Goal: Transaction & Acquisition: Purchase product/service

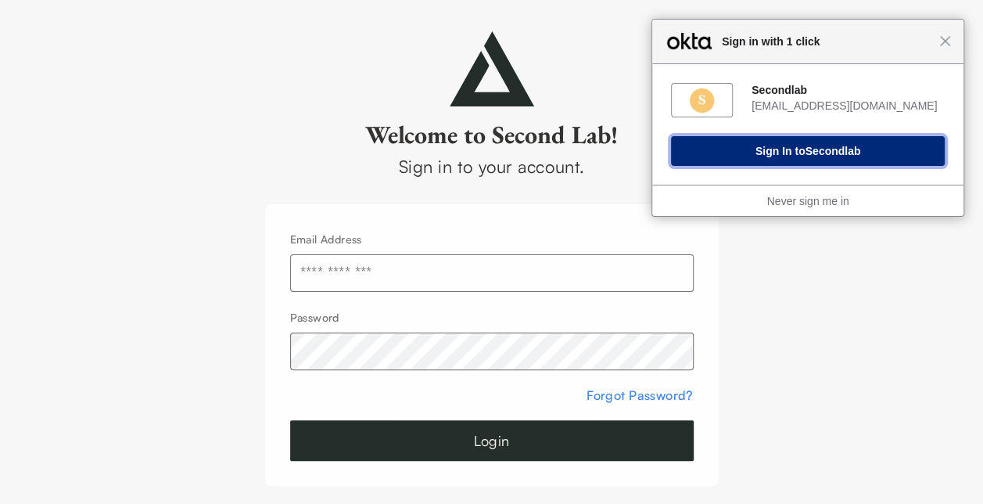
click at [825, 149] on span "Secondlab" at bounding box center [833, 151] width 56 height 13
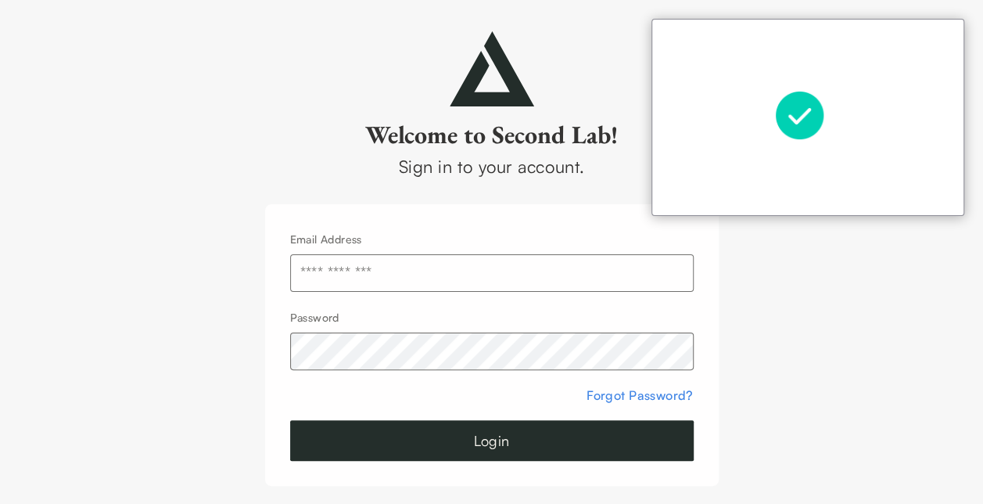
type input "**********"
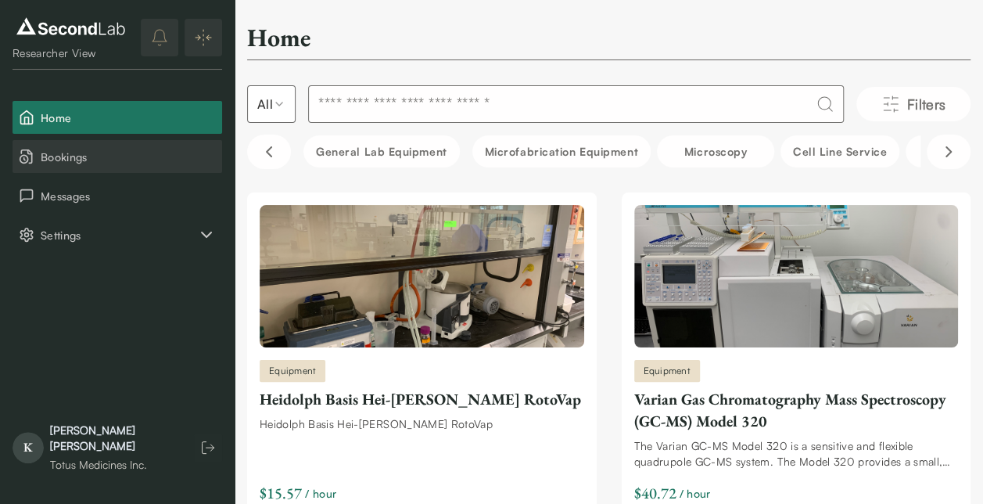
click at [52, 157] on span "Bookings" at bounding box center [128, 157] width 175 height 16
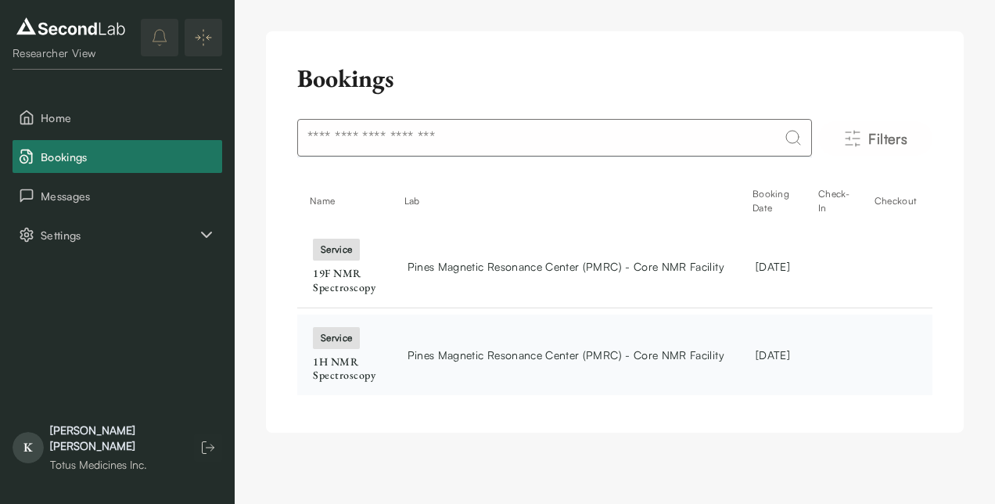
click at [340, 339] on div "service" at bounding box center [336, 338] width 47 height 22
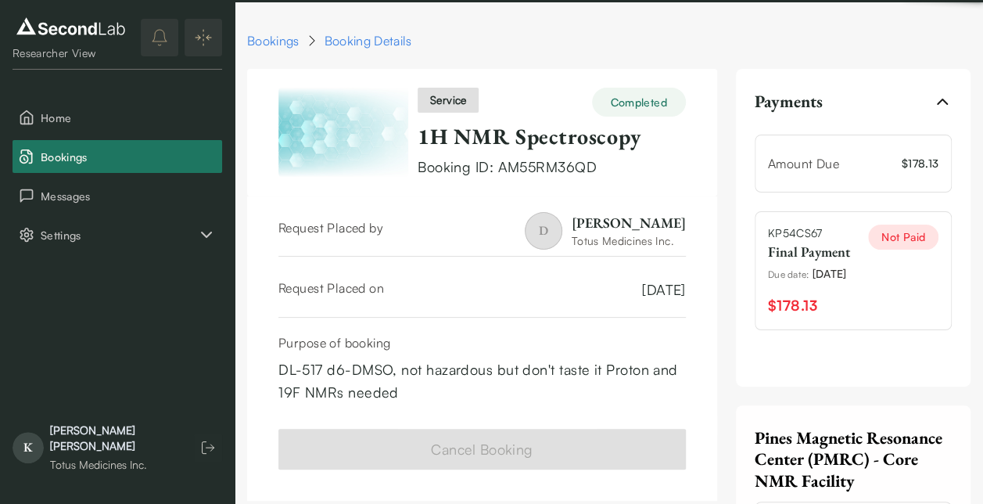
drag, startPoint x: 361, startPoint y: 357, endPoint x: 418, endPoint y: 364, distance: 56.6
click at [361, 358] on div "DL-517 d6-DMSO, not hazardous but don't taste it Proton and 19F NMRs needed" at bounding box center [481, 380] width 407 height 45
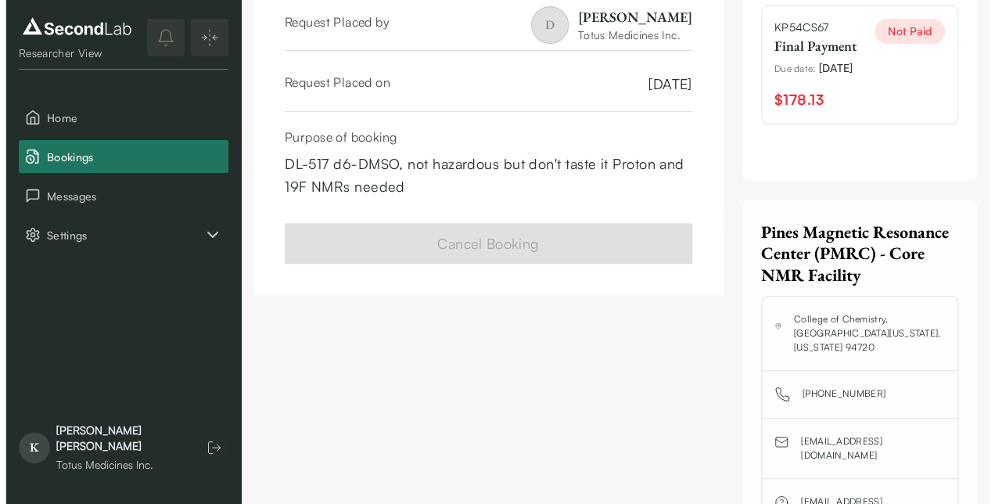
scroll to position [206, 0]
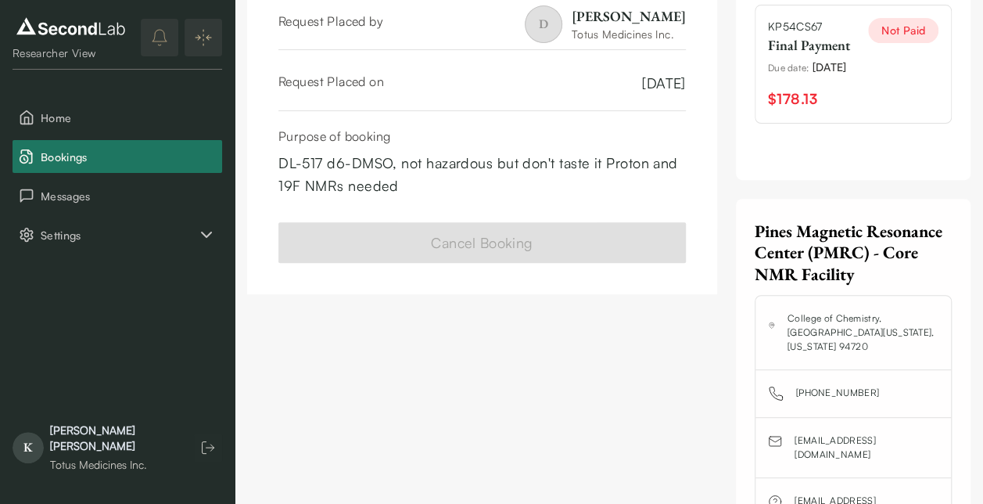
click at [786, 110] on span "$178.13" at bounding box center [792, 99] width 49 height 23
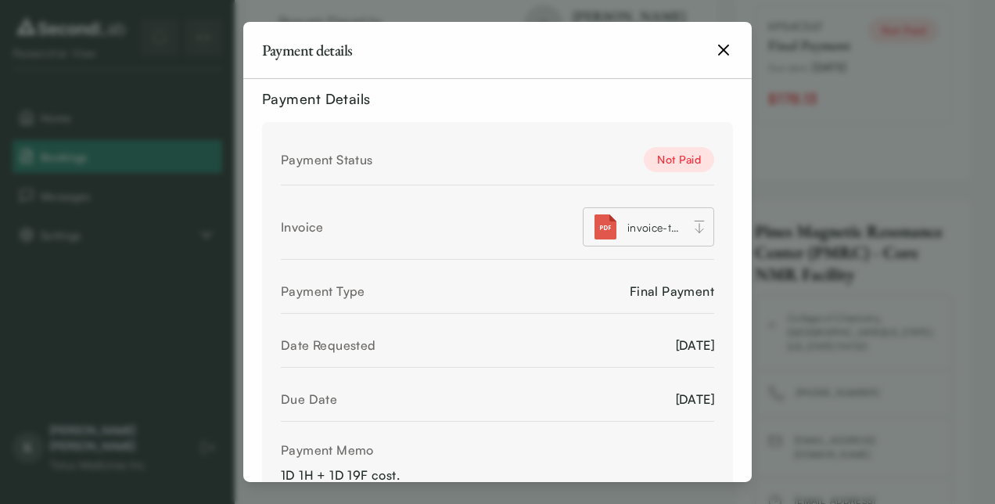
scroll to position [0, 0]
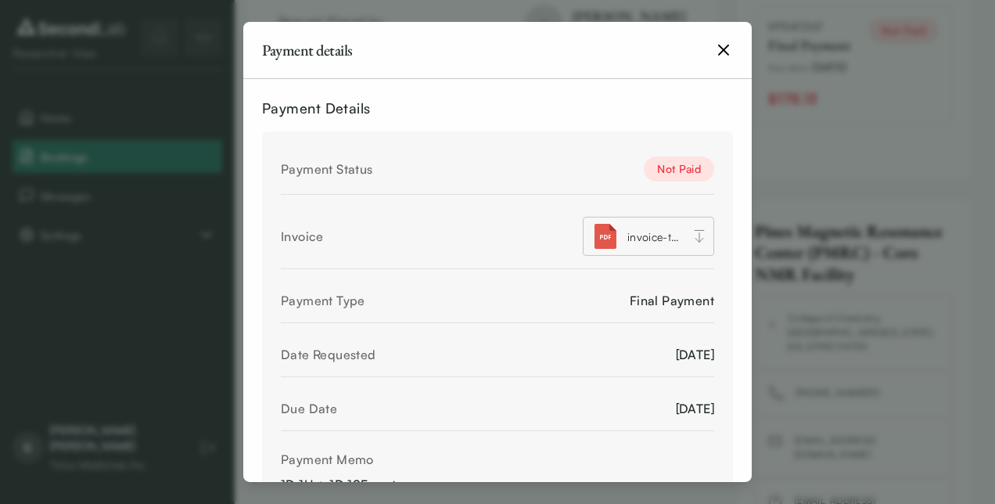
click at [691, 238] on icon at bounding box center [699, 236] width 16 height 16
click at [691, 237] on icon at bounding box center [699, 236] width 16 height 16
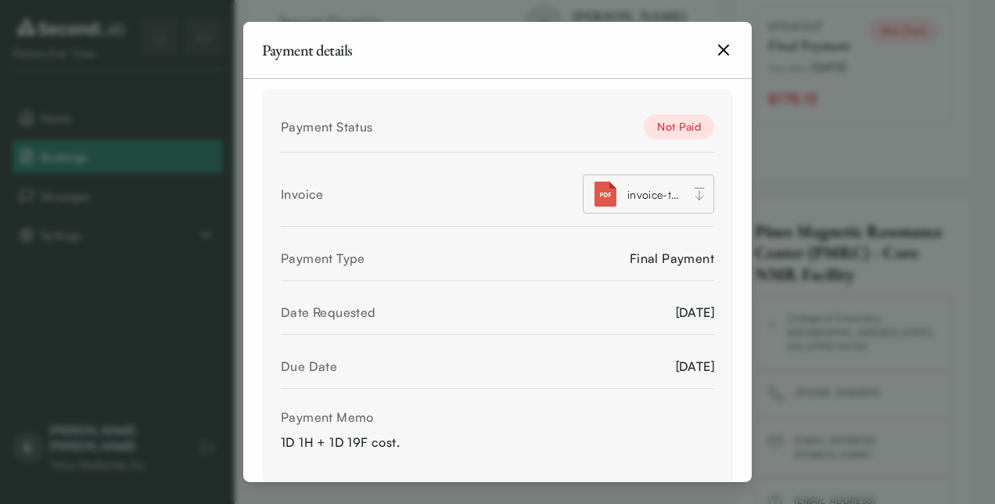
scroll to position [44, 0]
click at [668, 123] on div "Not Paid" at bounding box center [679, 125] width 70 height 25
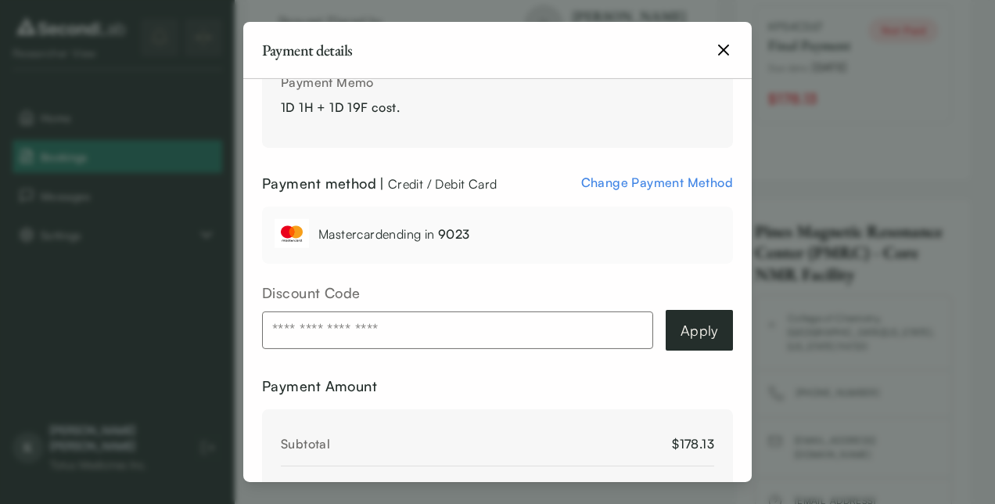
scroll to position [376, 0]
click at [665, 178] on span "Change Payment Method" at bounding box center [657, 183] width 152 height 16
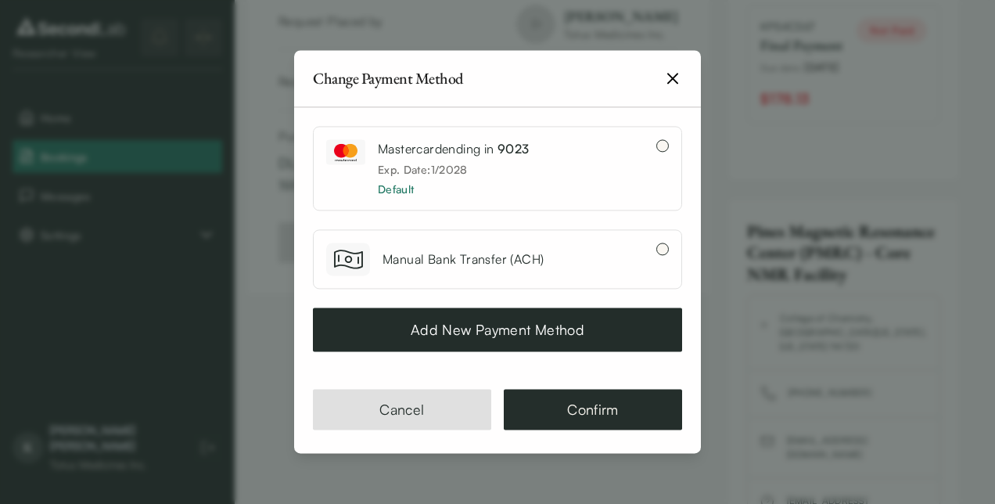
click at [504, 325] on button "Add New Payment Method" at bounding box center [497, 329] width 369 height 44
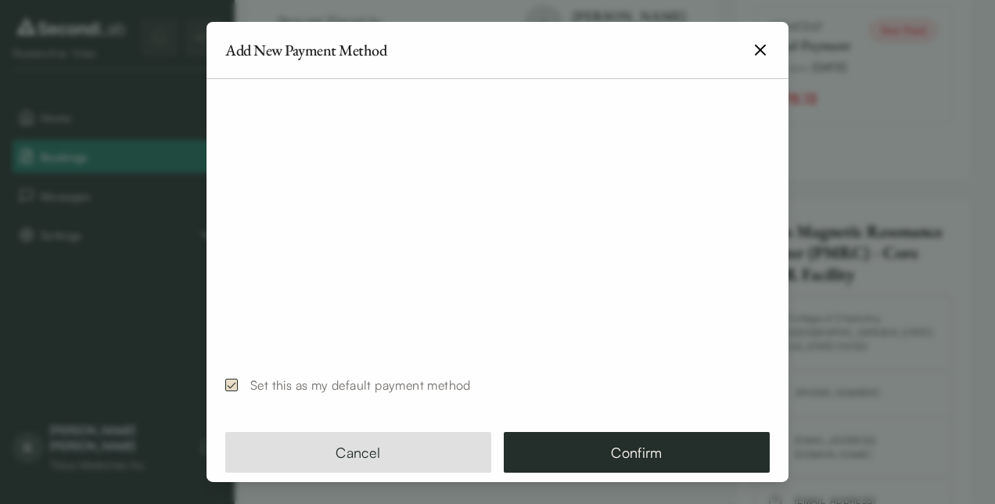
scroll to position [185, 0]
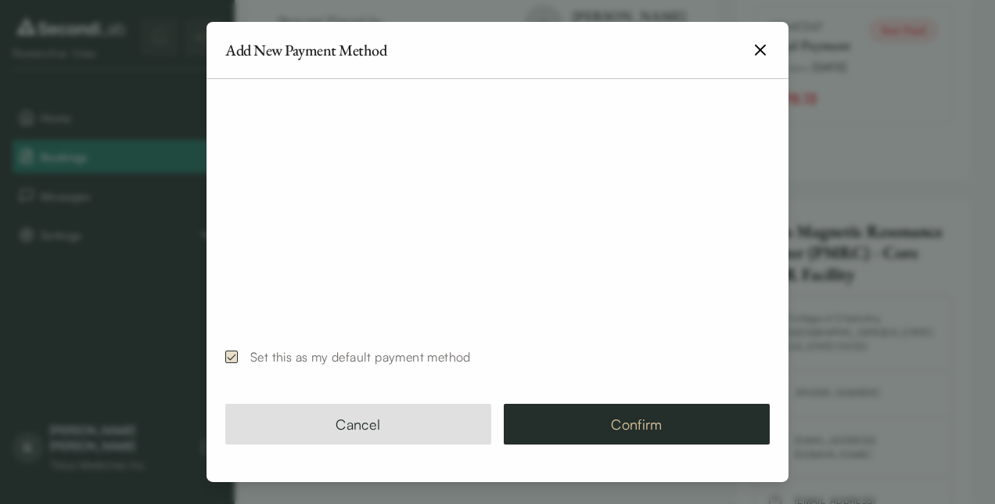
click at [599, 421] on button "Confirm" at bounding box center [637, 423] width 266 height 41
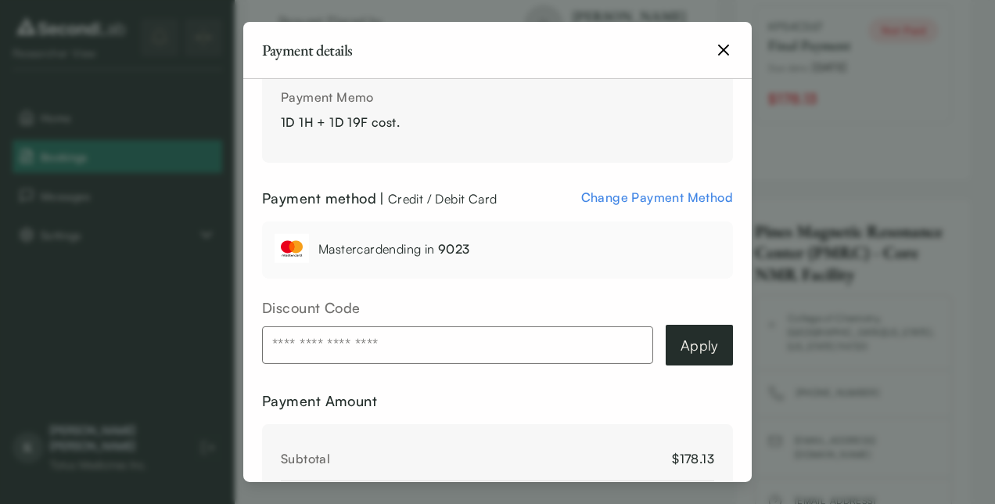
scroll to position [361, 0]
click at [660, 199] on span "Change Payment Method" at bounding box center [657, 198] width 152 height 16
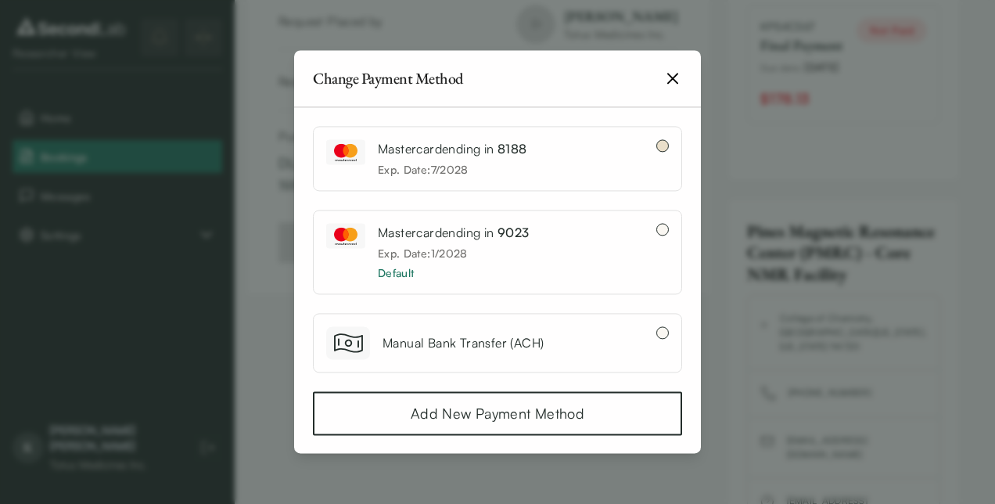
click at [656, 143] on button "button" at bounding box center [662, 145] width 13 height 13
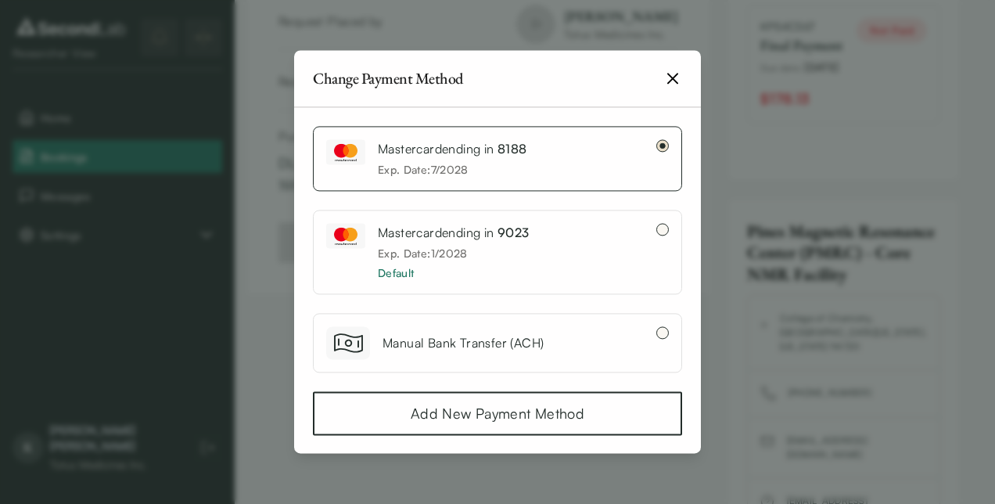
drag, startPoint x: 551, startPoint y: 414, endPoint x: 632, endPoint y: 322, distance: 122.5
click at [628, 324] on div "Mastercard ending in 8188 Exp. Date: 7 / 2028 Mastercard ending in 9023 Exp. Da…" at bounding box center [497, 280] width 369 height 309
click at [460, 150] on span "Mastercard ending in 8188" at bounding box center [452, 149] width 149 height 16
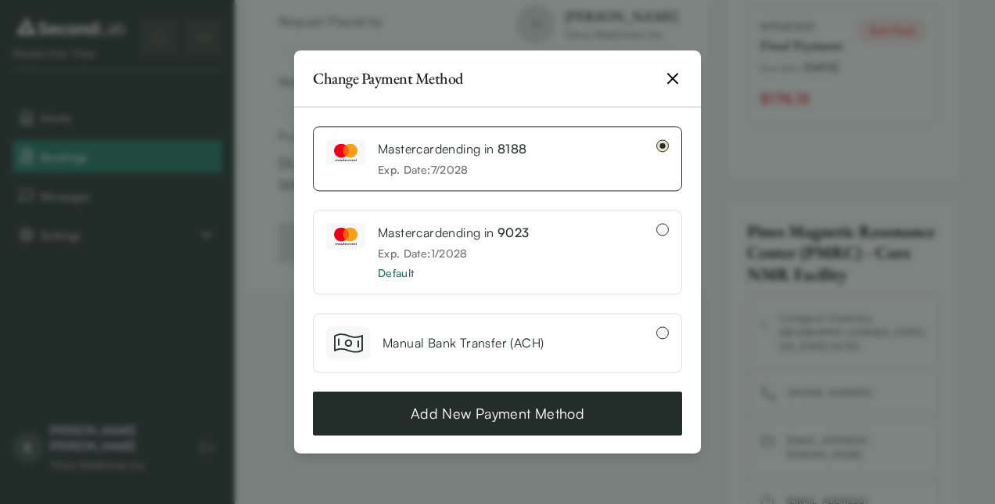
click at [518, 406] on button "Add New Payment Method" at bounding box center [497, 413] width 369 height 44
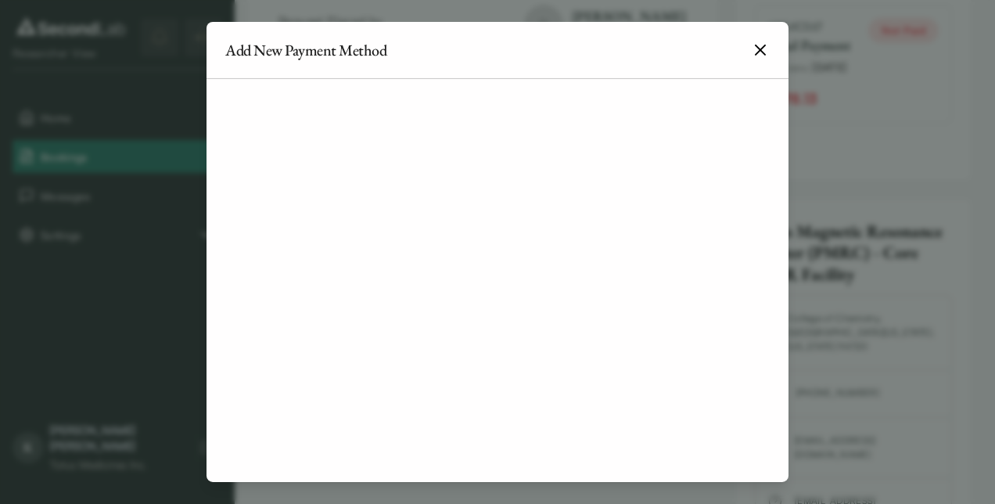
click at [758, 50] on icon "button" at bounding box center [759, 49] width 9 height 9
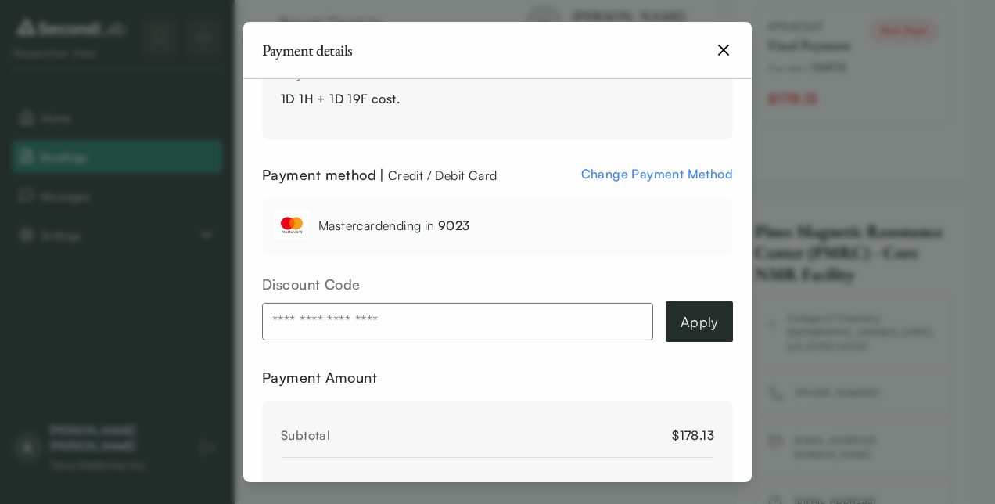
scroll to position [416, 0]
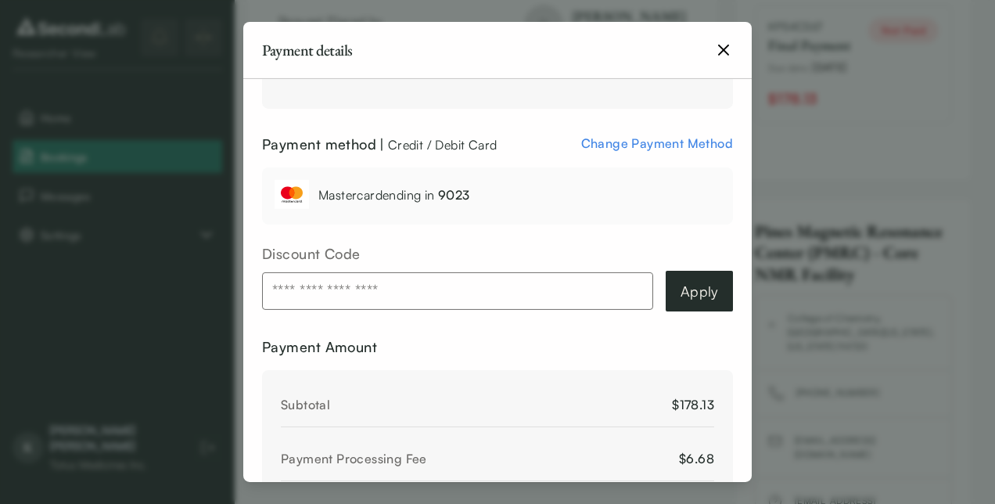
click at [655, 147] on span "Change Payment Method" at bounding box center [657, 143] width 152 height 16
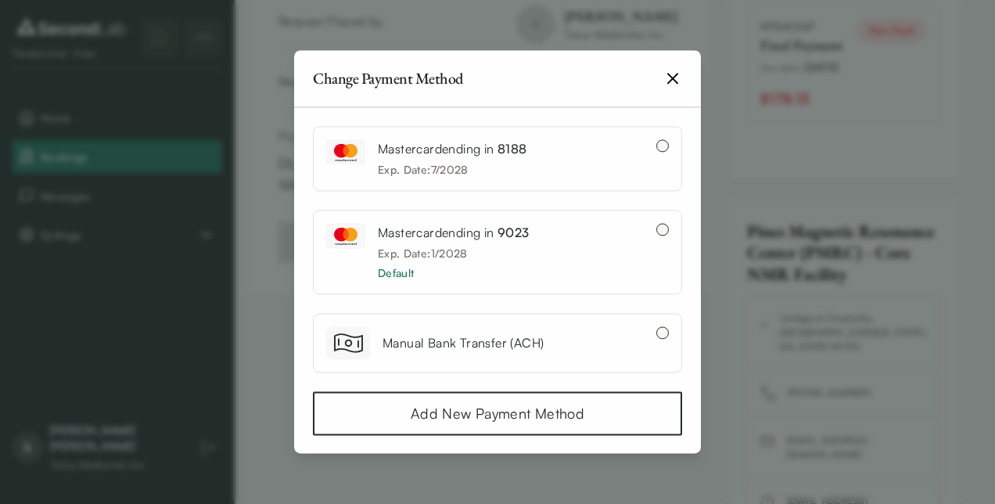
click at [647, 138] on div "Mastercard ending in 8188 Exp. Date: 7 / 2028" at bounding box center [497, 158] width 369 height 65
click at [656, 144] on button "button" at bounding box center [662, 145] width 13 height 13
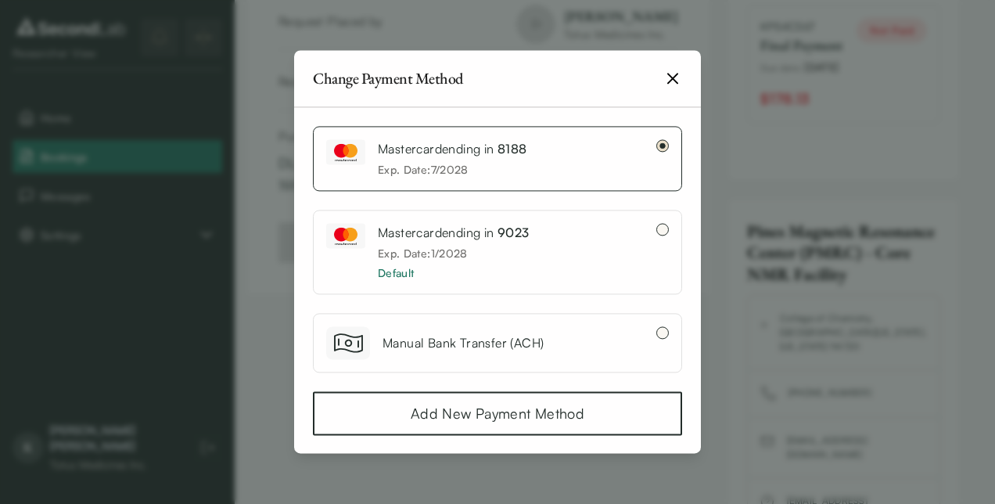
scroll to position [95, 0]
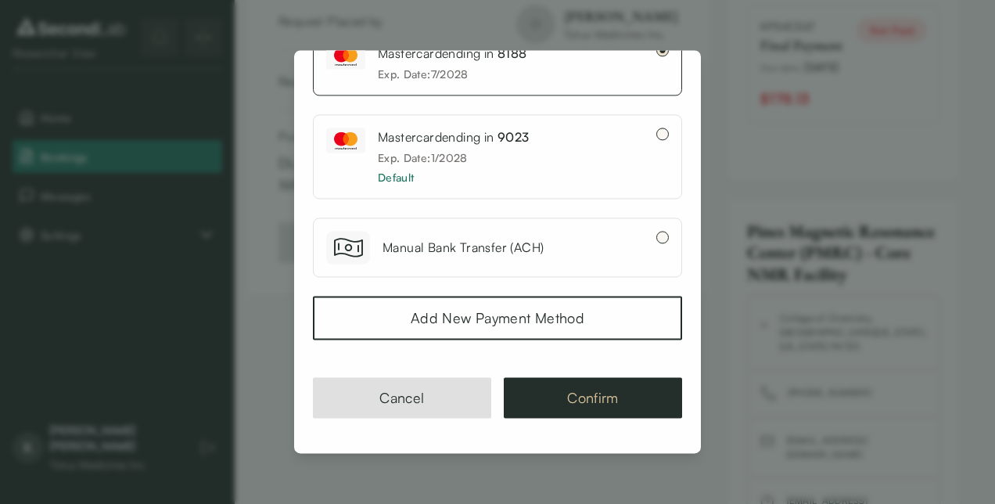
click at [571, 402] on button "Confirm" at bounding box center [593, 397] width 178 height 41
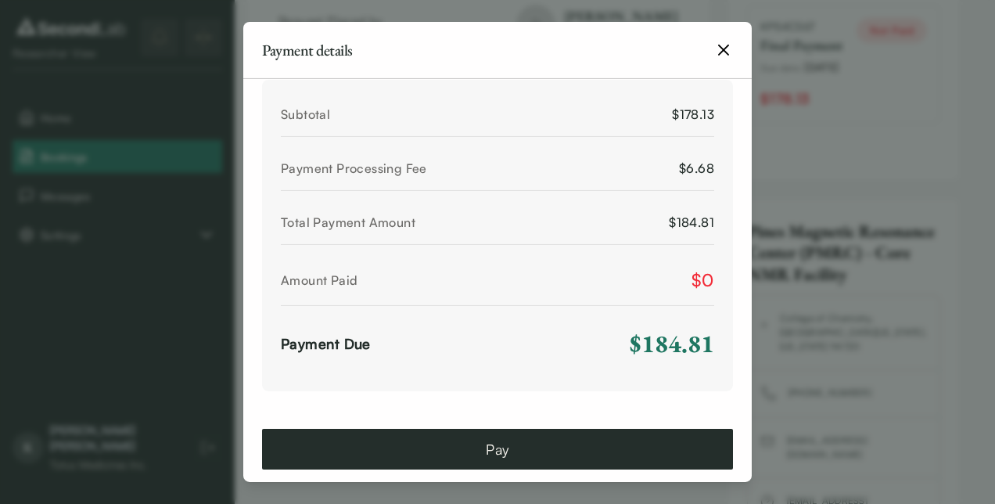
scroll to position [727, 0]
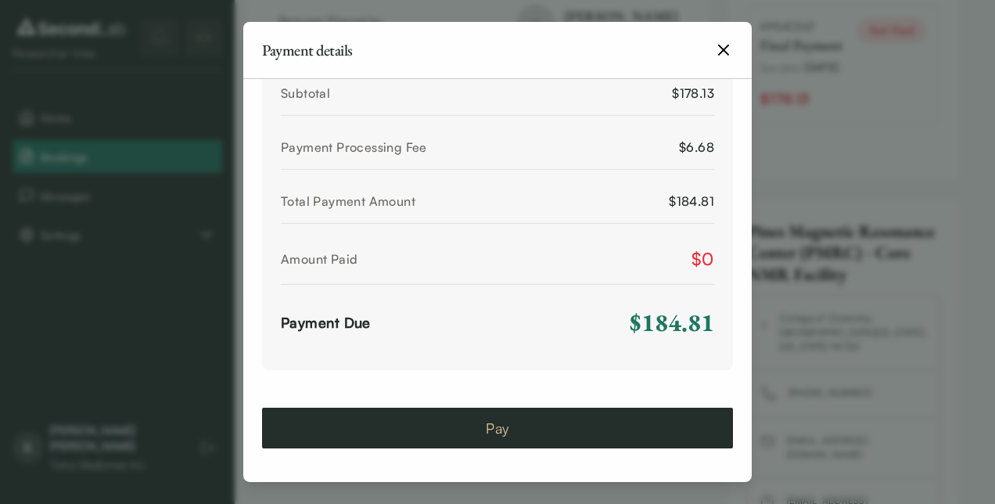
click at [480, 422] on button "Pay" at bounding box center [497, 427] width 471 height 41
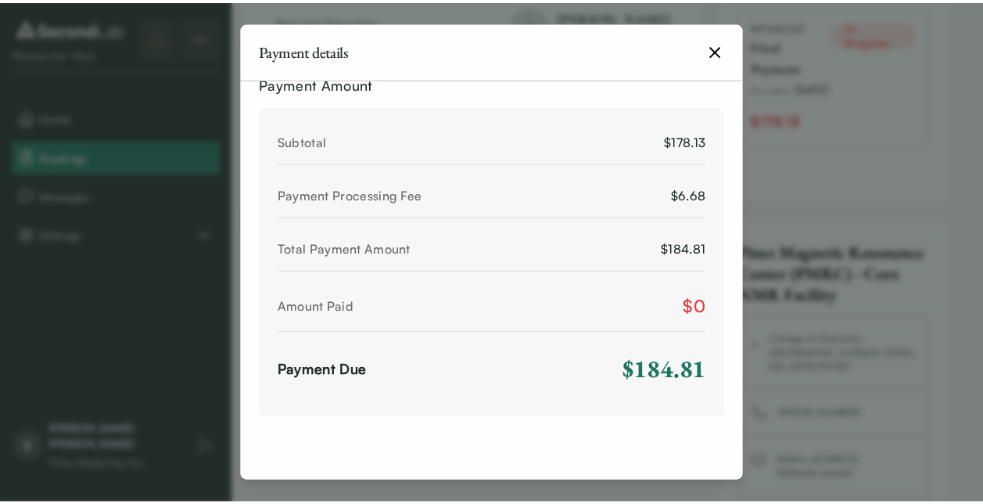
scroll to position [601, 0]
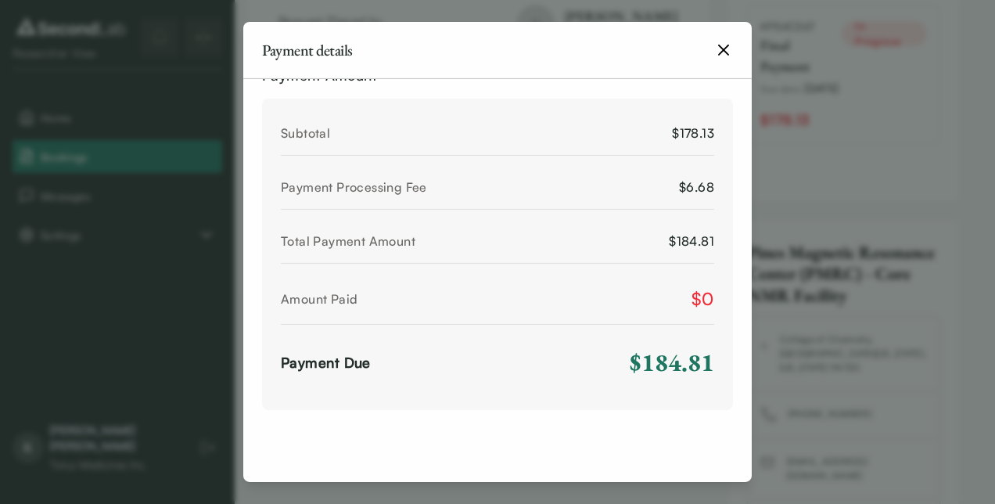
click at [729, 42] on icon "button" at bounding box center [723, 50] width 19 height 19
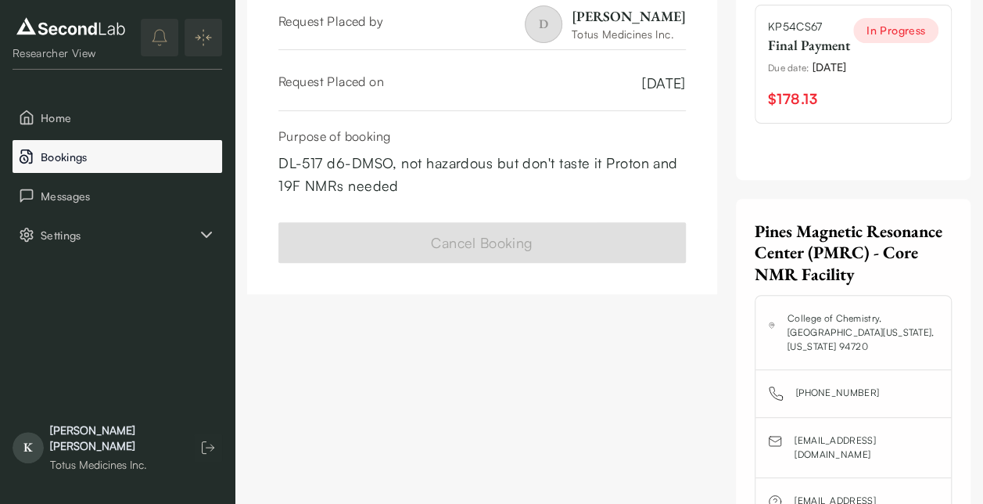
click at [76, 156] on span "Bookings" at bounding box center [128, 157] width 175 height 16
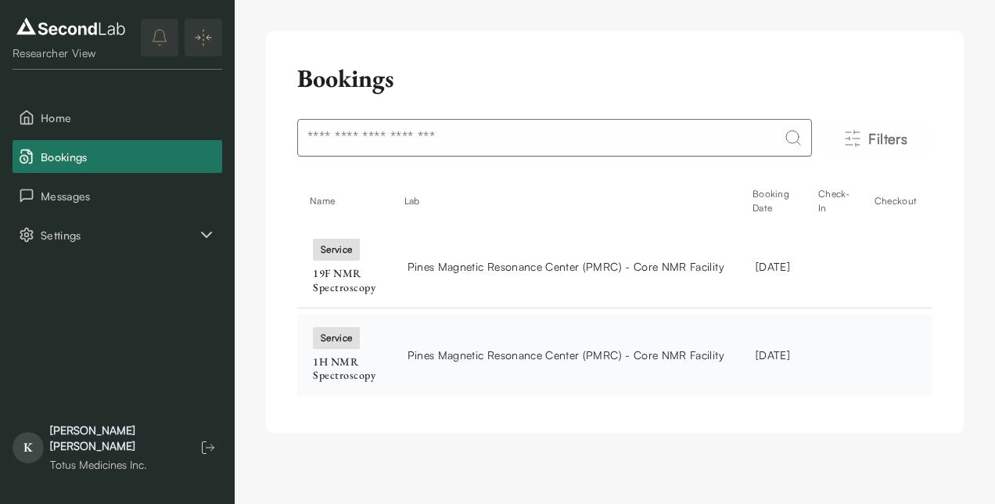
click at [342, 346] on div "service" at bounding box center [336, 338] width 47 height 22
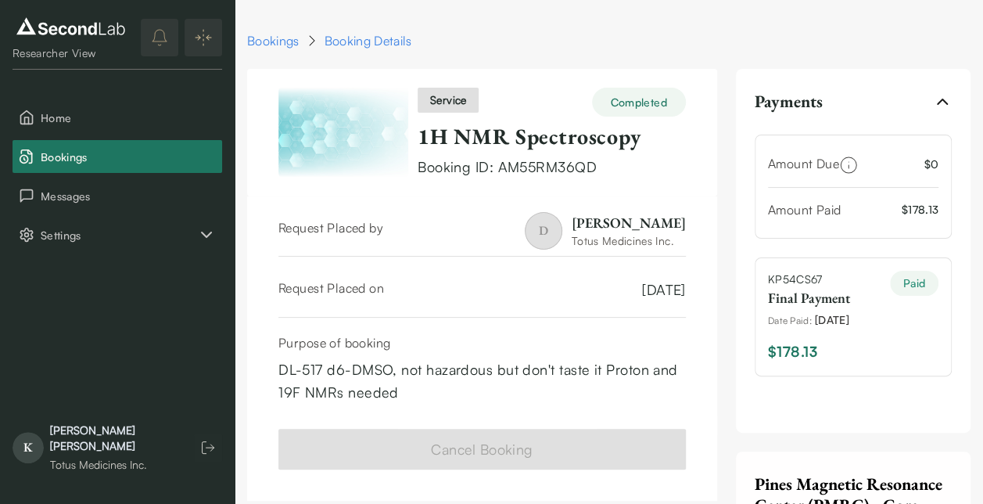
click at [916, 271] on div "Paid" at bounding box center [914, 283] width 48 height 25
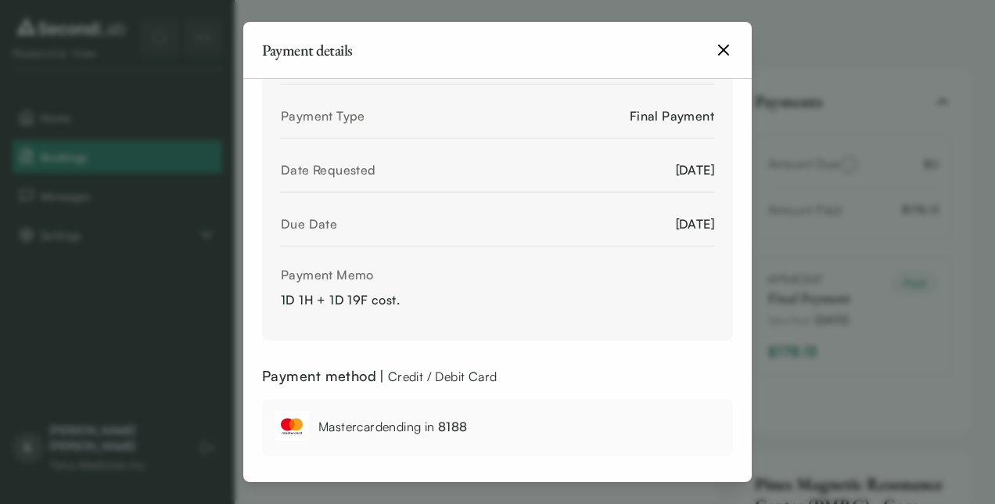
scroll to position [181, 0]
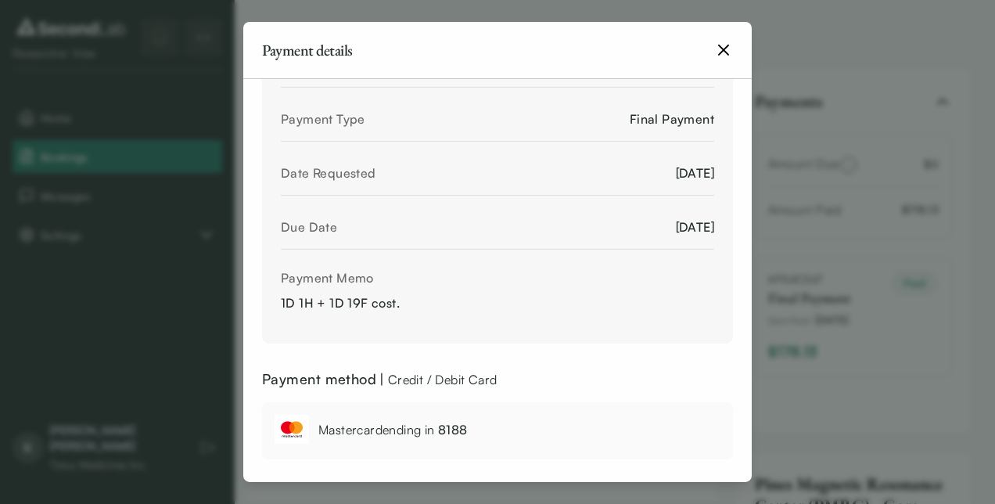
click at [627, 303] on div "Payment Memo 1D 1H + 1D 19F cost." at bounding box center [497, 294] width 433 height 59
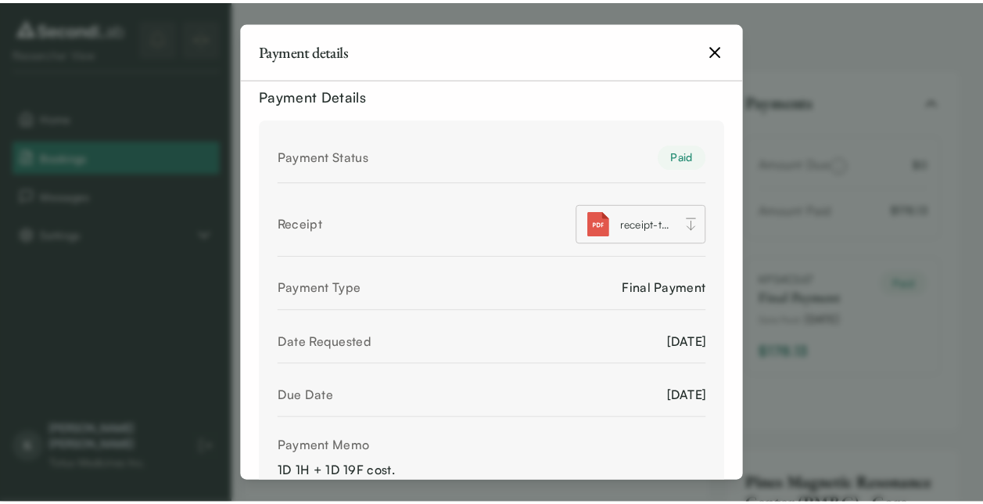
scroll to position [11, 0]
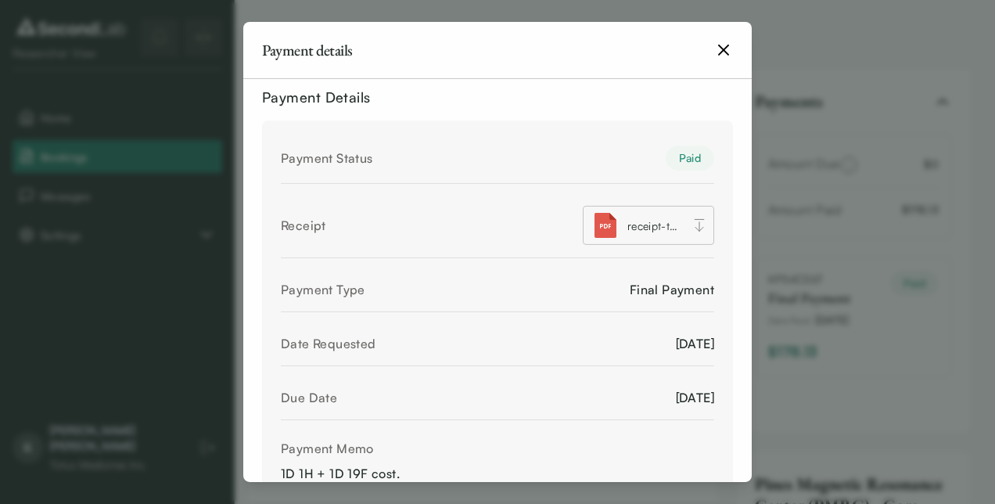
drag, startPoint x: 627, startPoint y: 303, endPoint x: 458, endPoint y: 370, distance: 181.5
click at [458, 370] on div "Payment Status Paid Receipt receipt-totus-medicines-inc-KP54CS67.pdf Payment Ty…" at bounding box center [497, 316] width 471 height 393
click at [647, 225] on span "receipt-totus-medicines-inc-KP54CS67.pdf" at bounding box center [654, 225] width 55 height 16
click at [726, 44] on icon "button" at bounding box center [723, 50] width 19 height 19
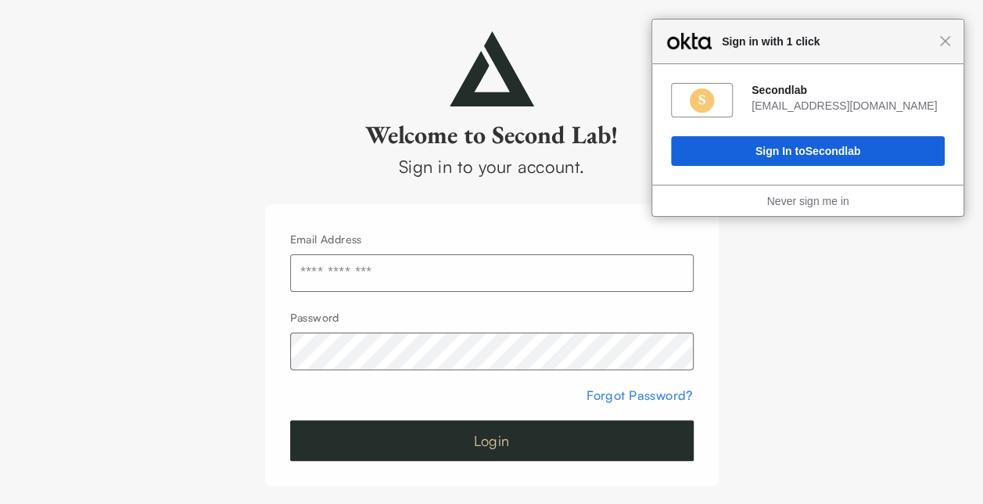
type input "**********"
click at [495, 434] on button "Login" at bounding box center [491, 440] width 403 height 41
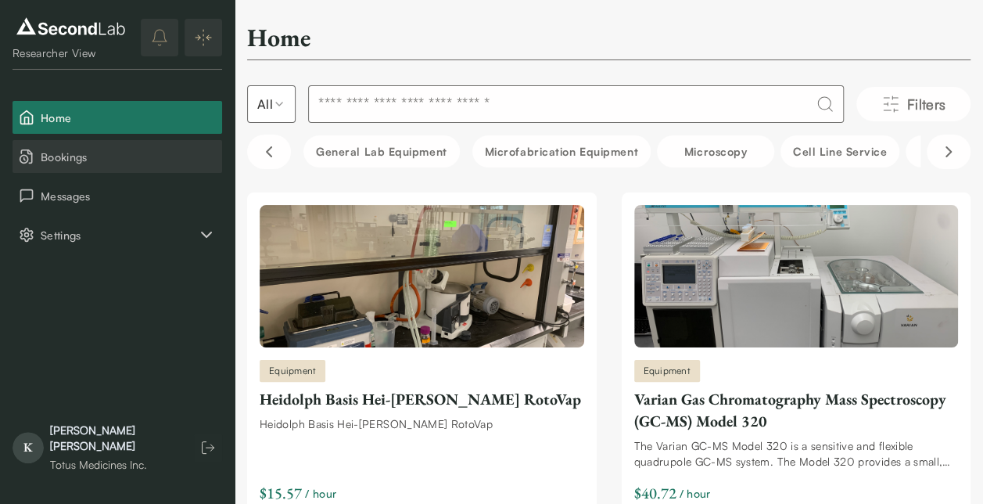
click at [78, 156] on span "Bookings" at bounding box center [128, 157] width 175 height 16
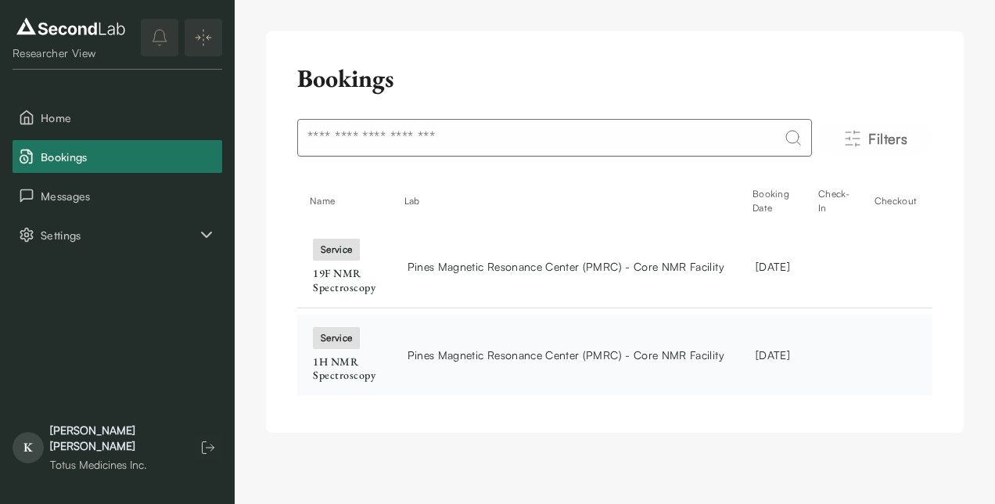
click at [485, 361] on span "Pines Magnetic Resonance Center (PMRC) - Core NMR Facility" at bounding box center [565, 354] width 317 height 16
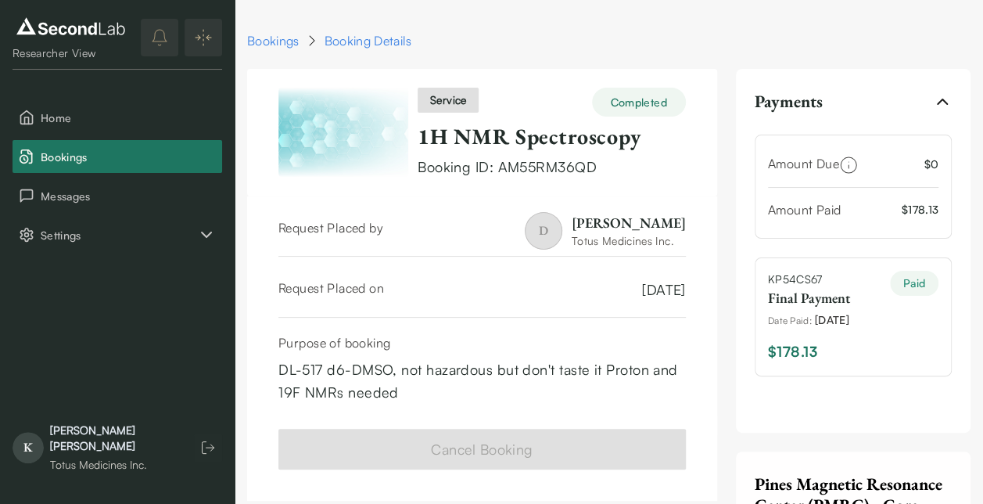
click at [485, 361] on div "DL-517 d6-DMSO, not hazardous but don't taste it Proton and 19F NMRs needed" at bounding box center [481, 380] width 407 height 45
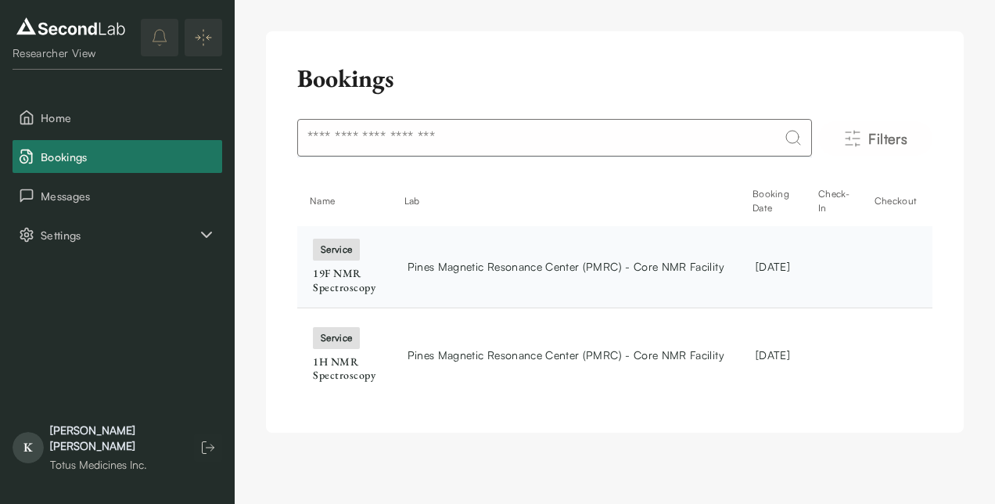
click at [499, 265] on span "Pines Magnetic Resonance Center (PMRC) - Core NMR Facility" at bounding box center [565, 266] width 317 height 16
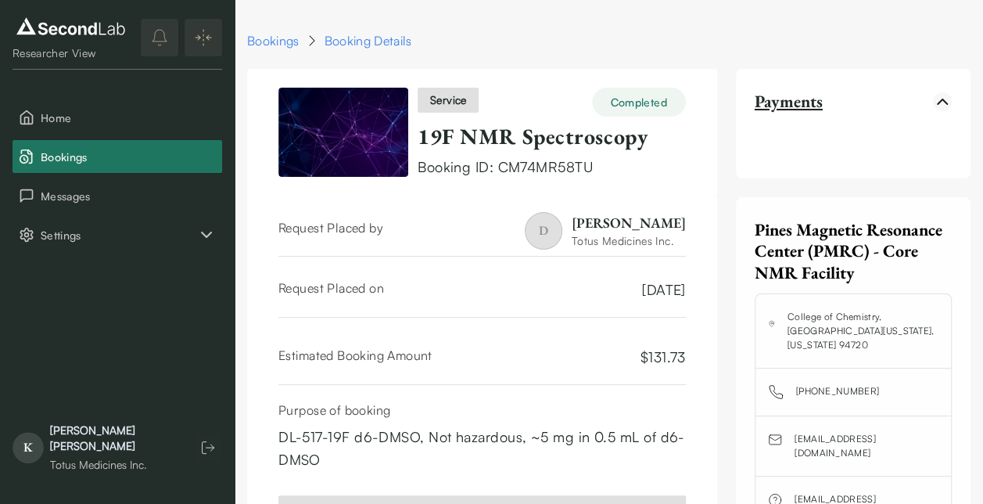
click at [941, 95] on icon "button" at bounding box center [942, 101] width 19 height 19
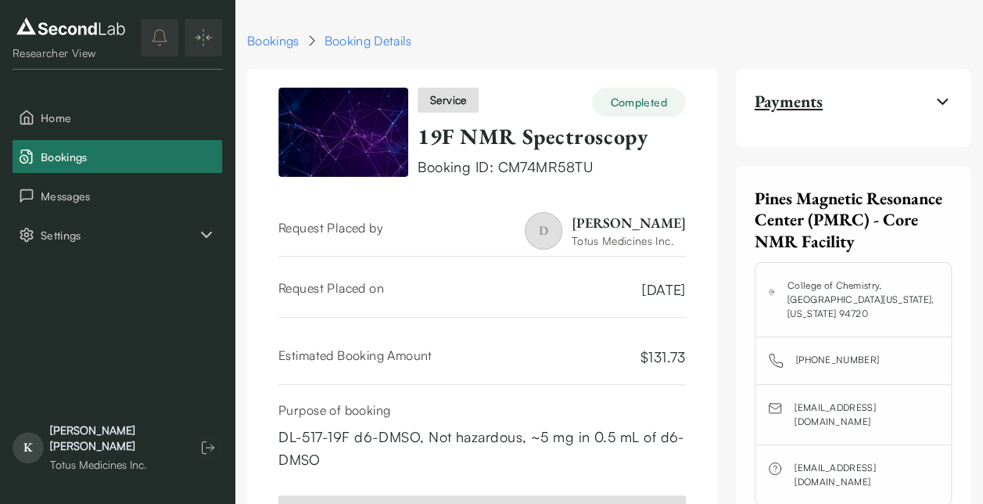
click at [809, 102] on span "Payments" at bounding box center [789, 102] width 68 height 22
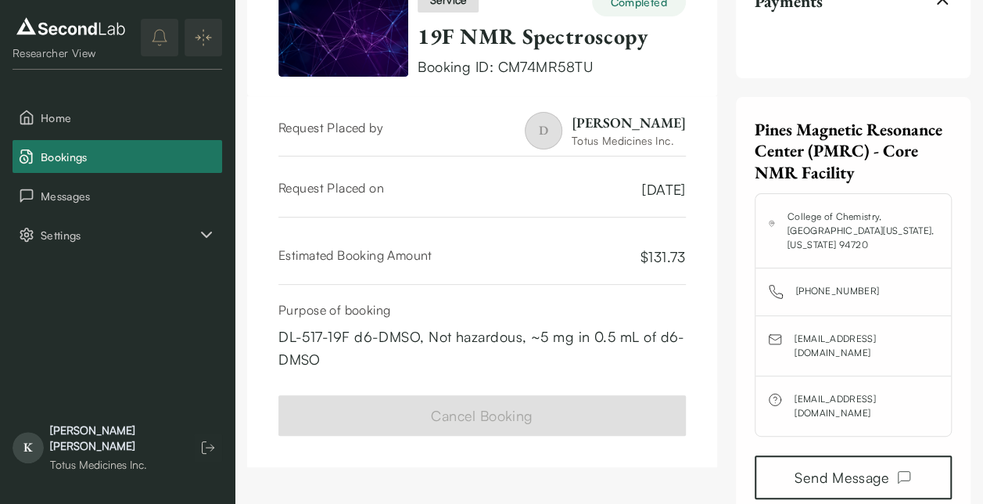
scroll to position [126, 0]
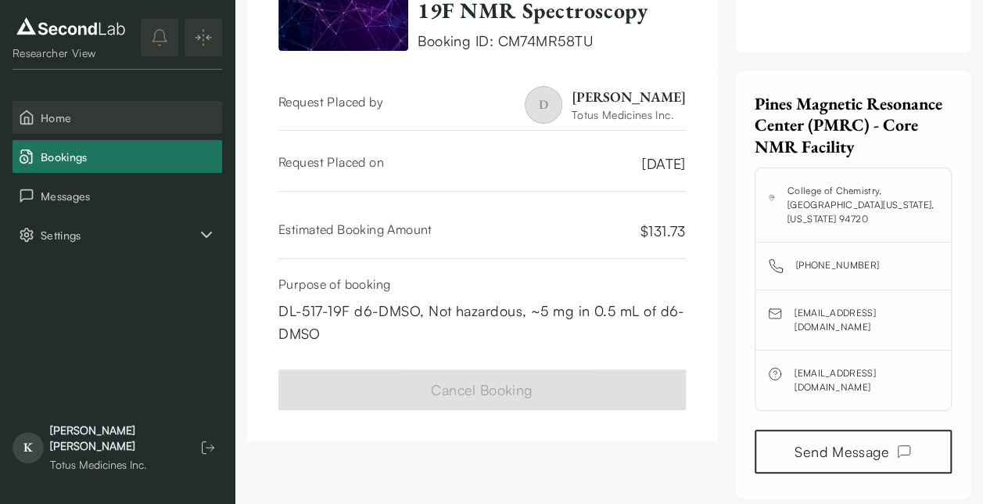
click at [58, 110] on span "Home" at bounding box center [128, 117] width 175 height 16
